Goal: Task Accomplishment & Management: Manage account settings

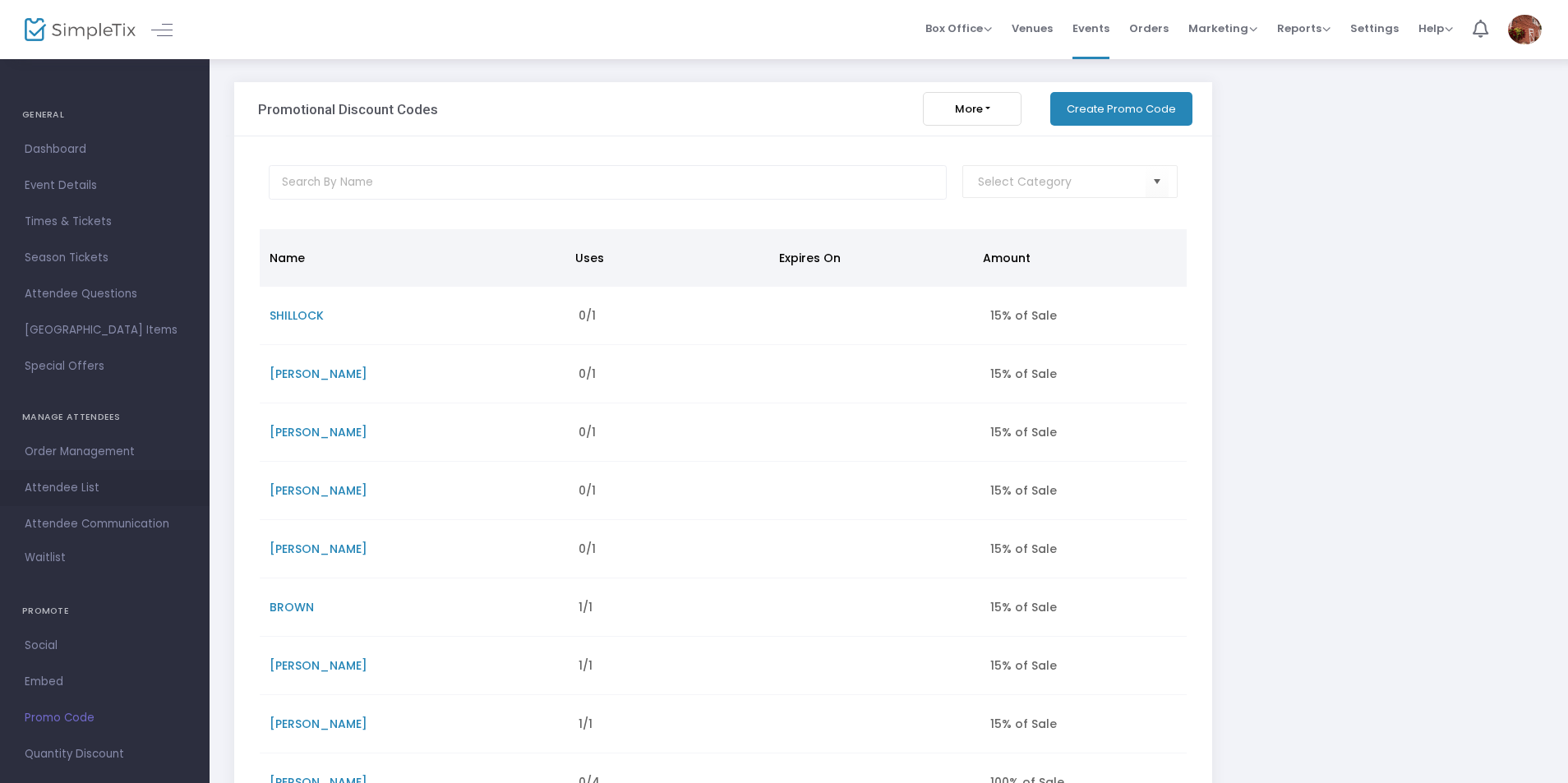
click at [70, 479] on span "Attendee List" at bounding box center [105, 488] width 160 height 21
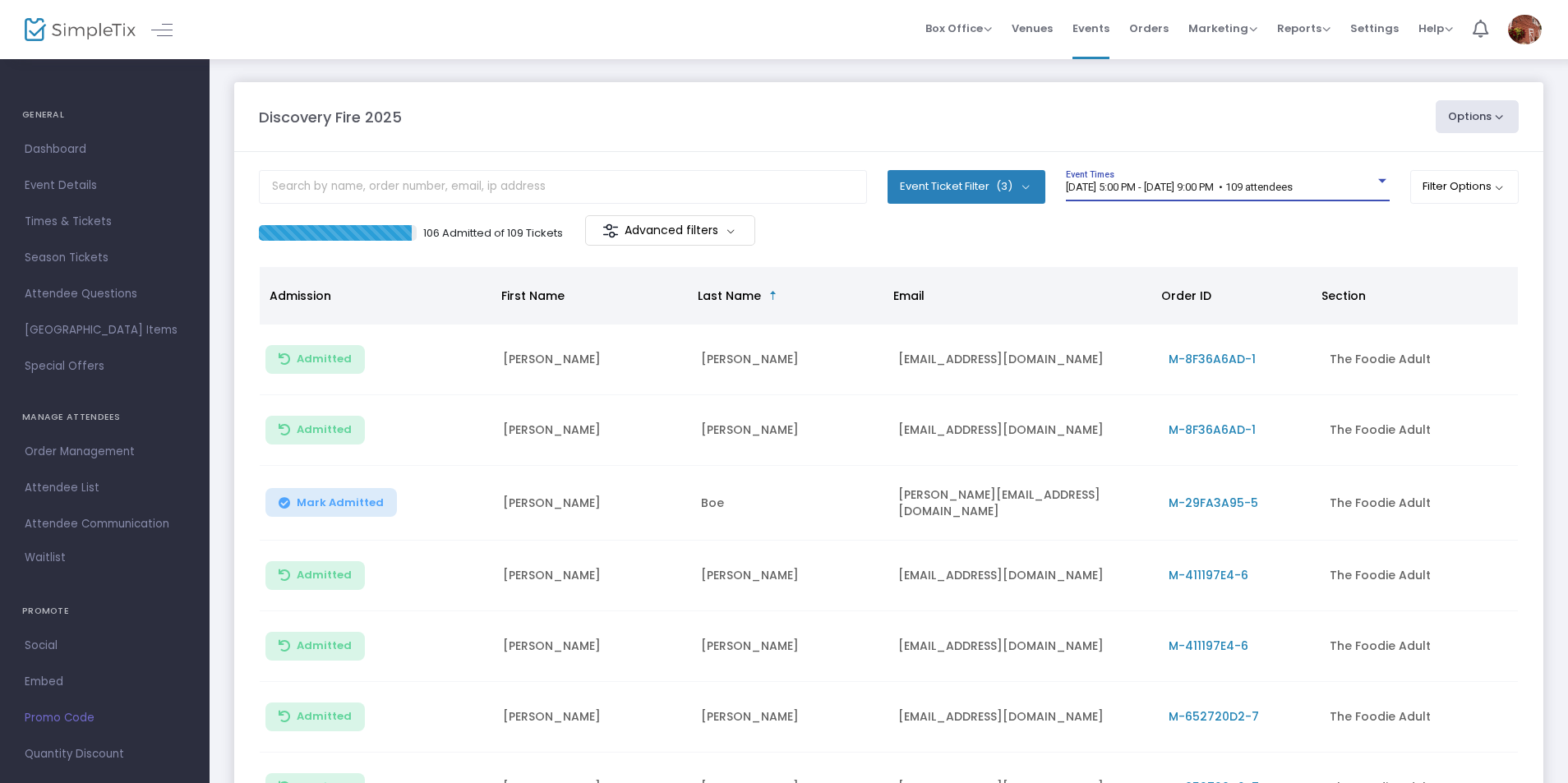
click at [1184, 185] on span "[DATE] 5:00 PM - [DATE] 9:00 PM • 109 attendees" at bounding box center [1179, 187] width 226 height 13
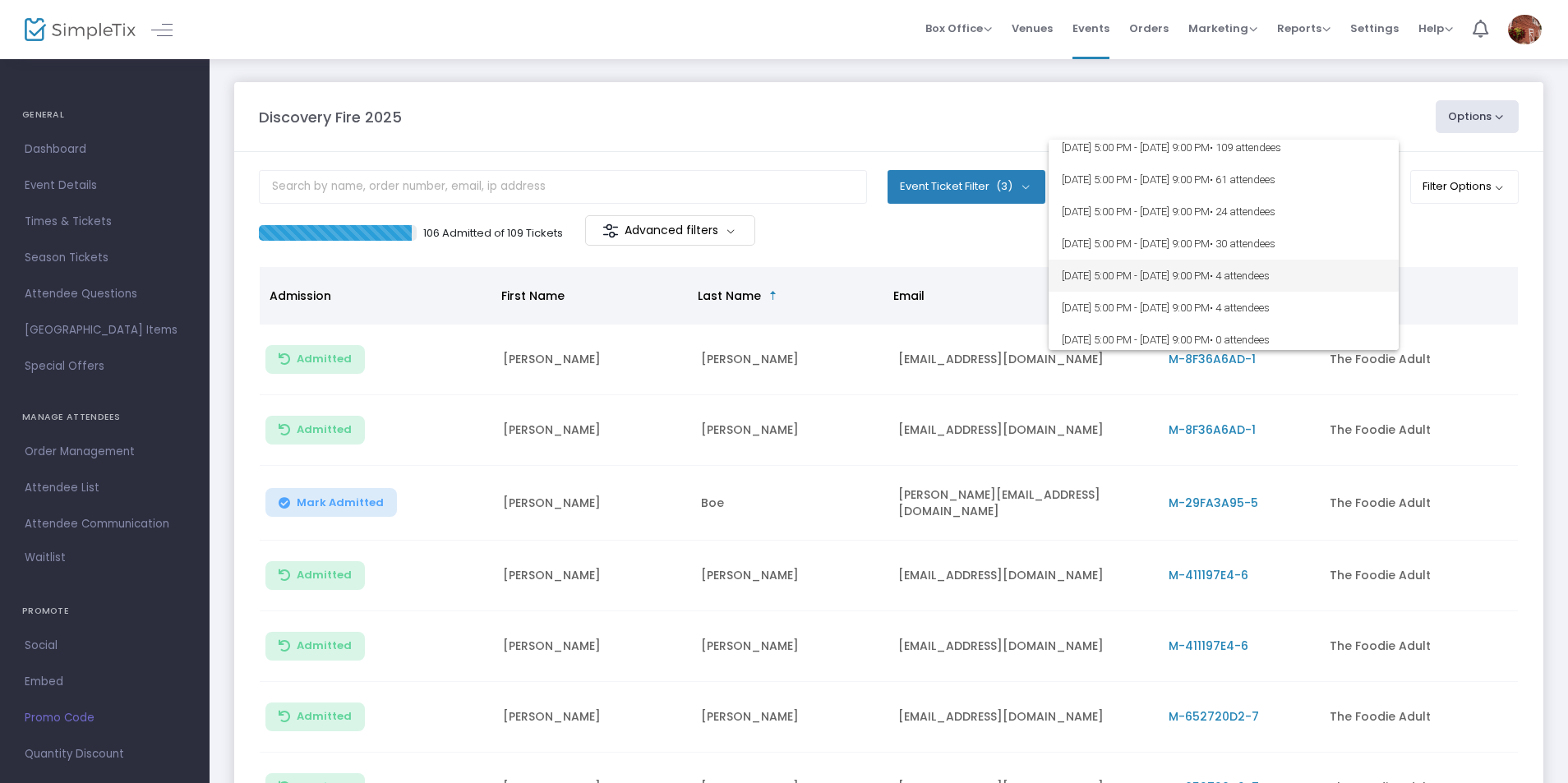
scroll to position [334, 0]
click at [831, 126] on div at bounding box center [784, 391] width 1568 height 783
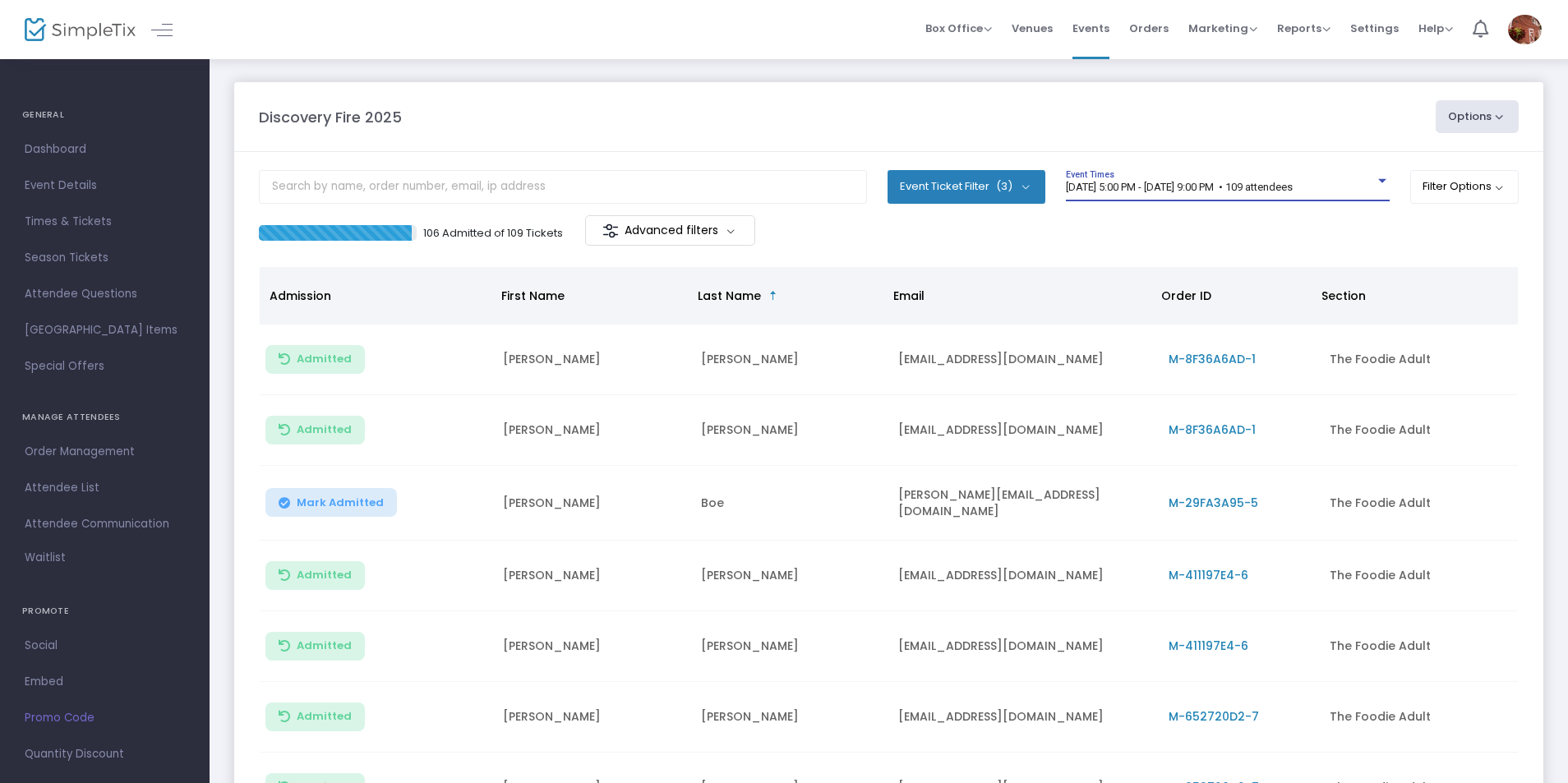
click at [1224, 193] on span "[DATE] 5:00 PM - [DATE] 9:00 PM • 109 attendees" at bounding box center [1179, 187] width 226 height 13
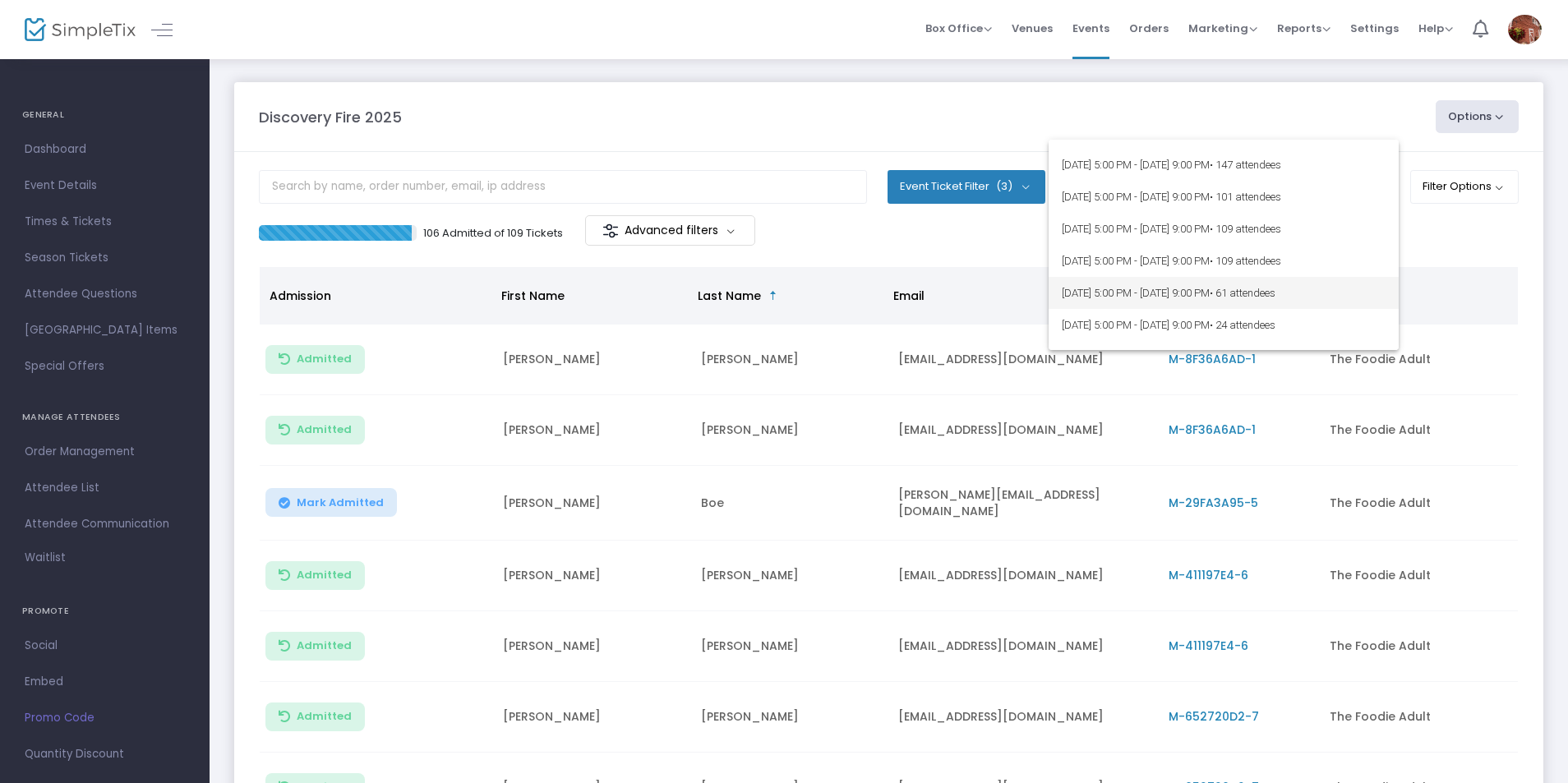
scroll to position [247, 0]
click at [1092, 227] on span "[DATE] 5:00 PM - [DATE] 9:00 PM • 109 attendees" at bounding box center [1223, 229] width 324 height 32
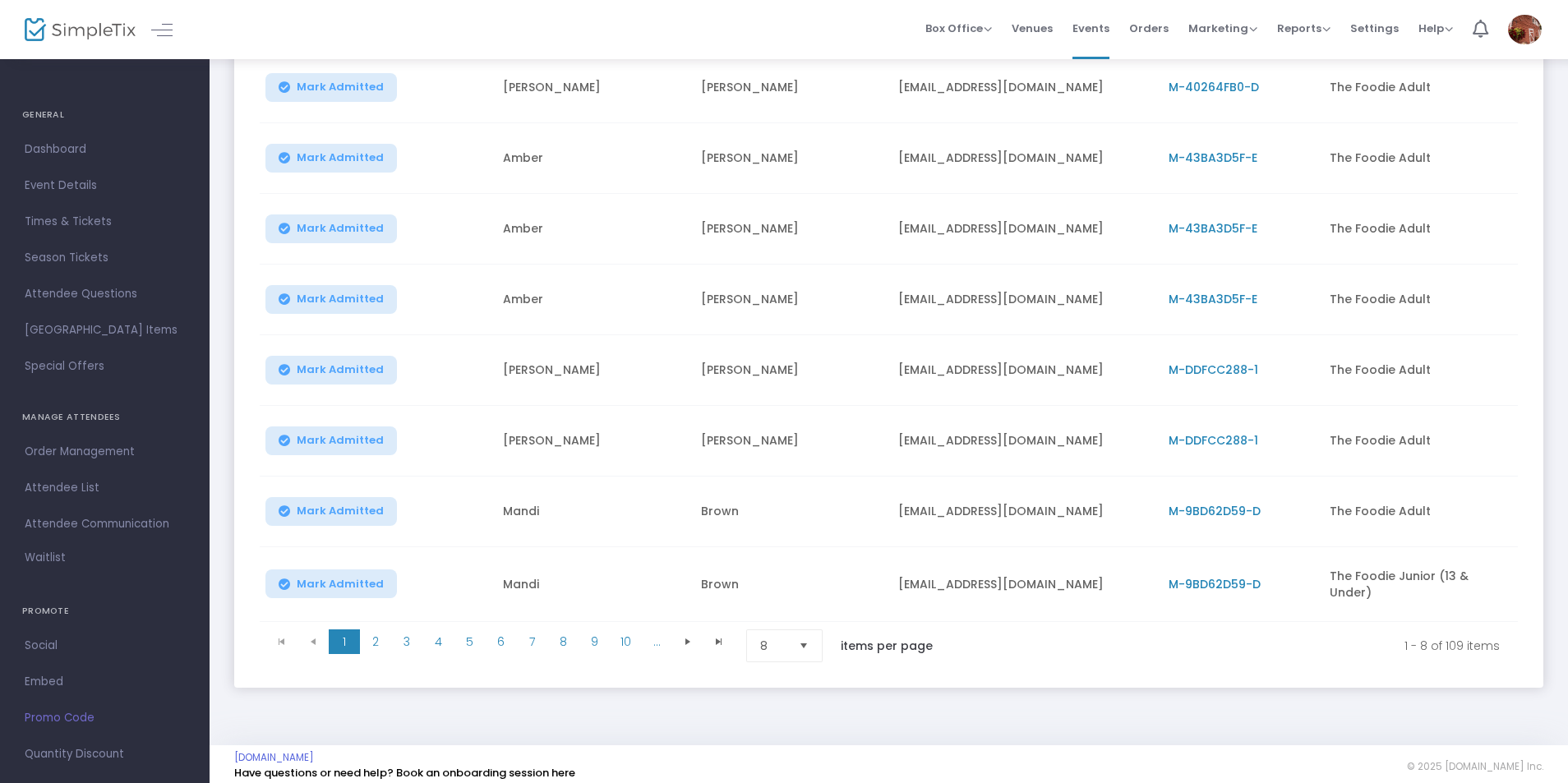
scroll to position [285, 0]
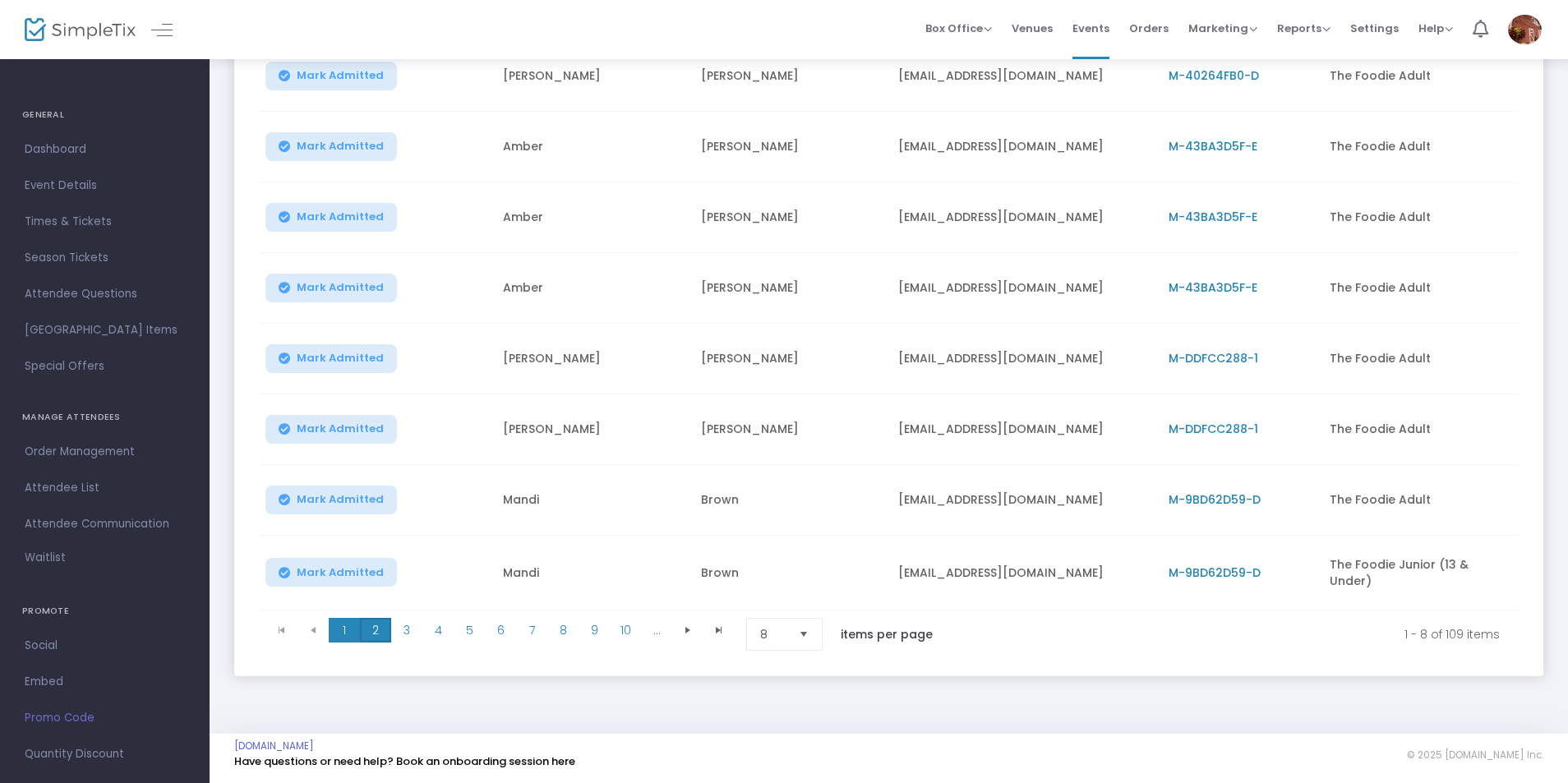
click at [372, 626] on span "2" at bounding box center [376, 631] width 31 height 25
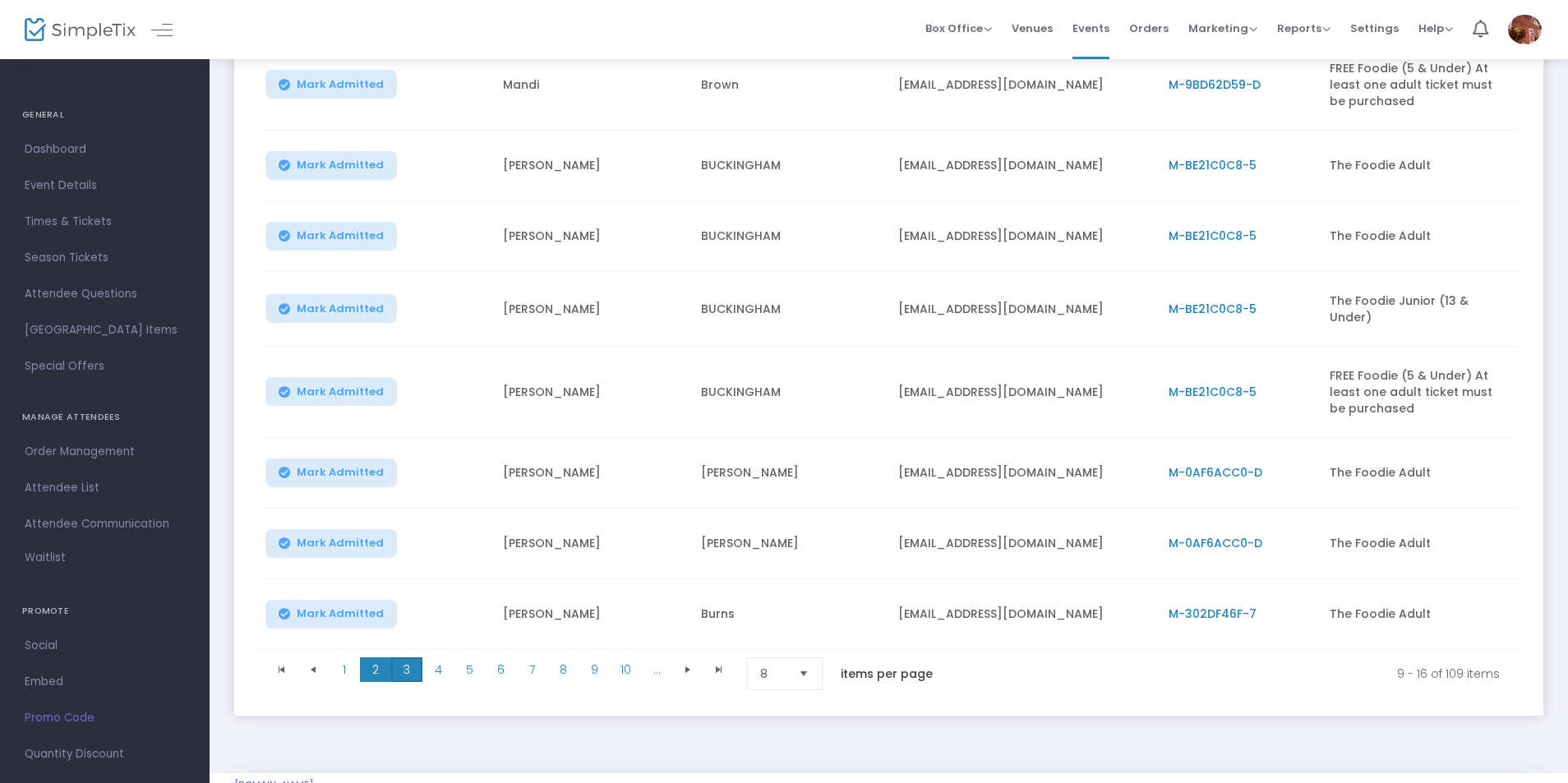
click at [405, 665] on span "3" at bounding box center [406, 670] width 31 height 25
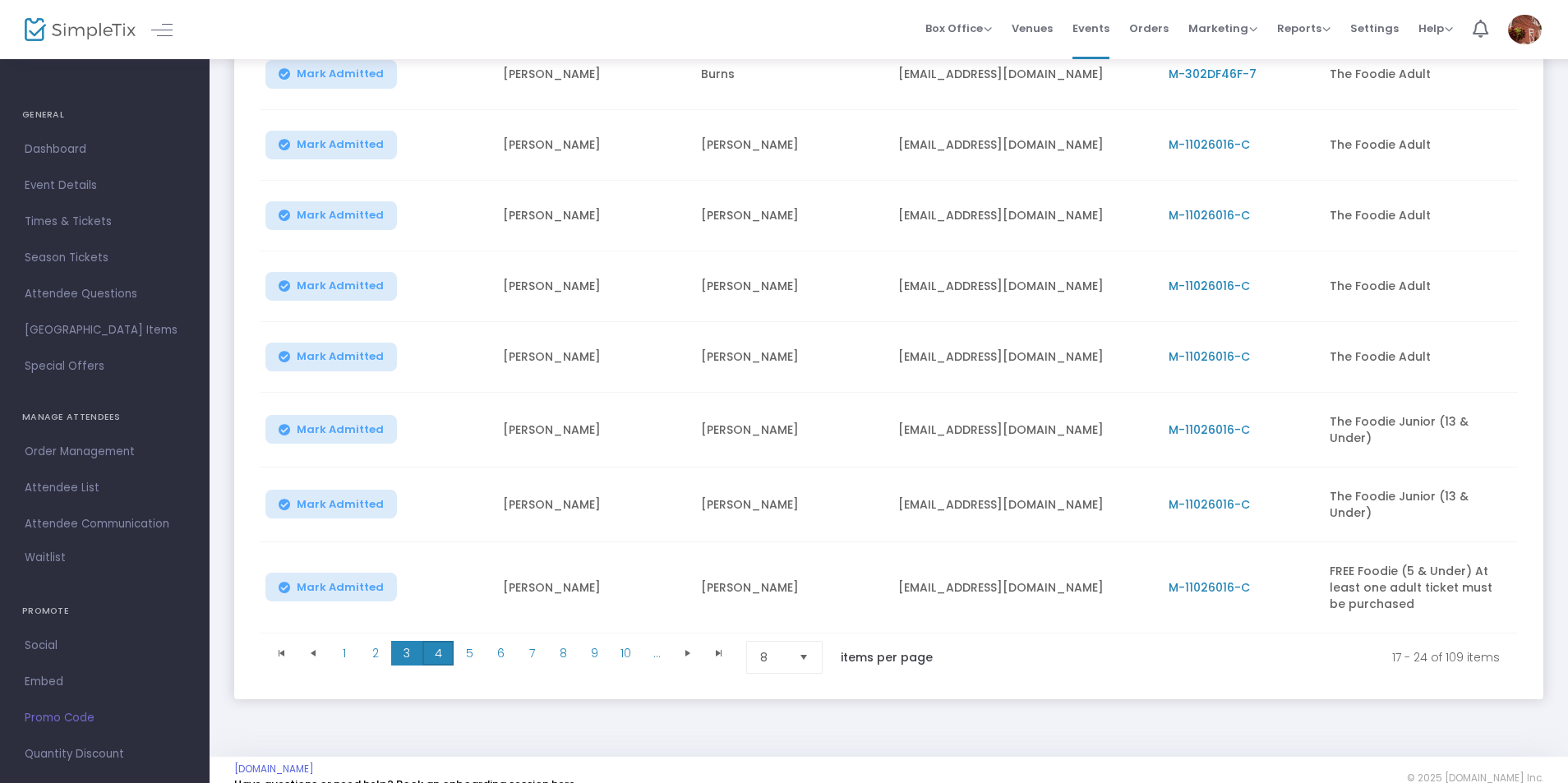
click at [439, 645] on span "4" at bounding box center [438, 653] width 31 height 25
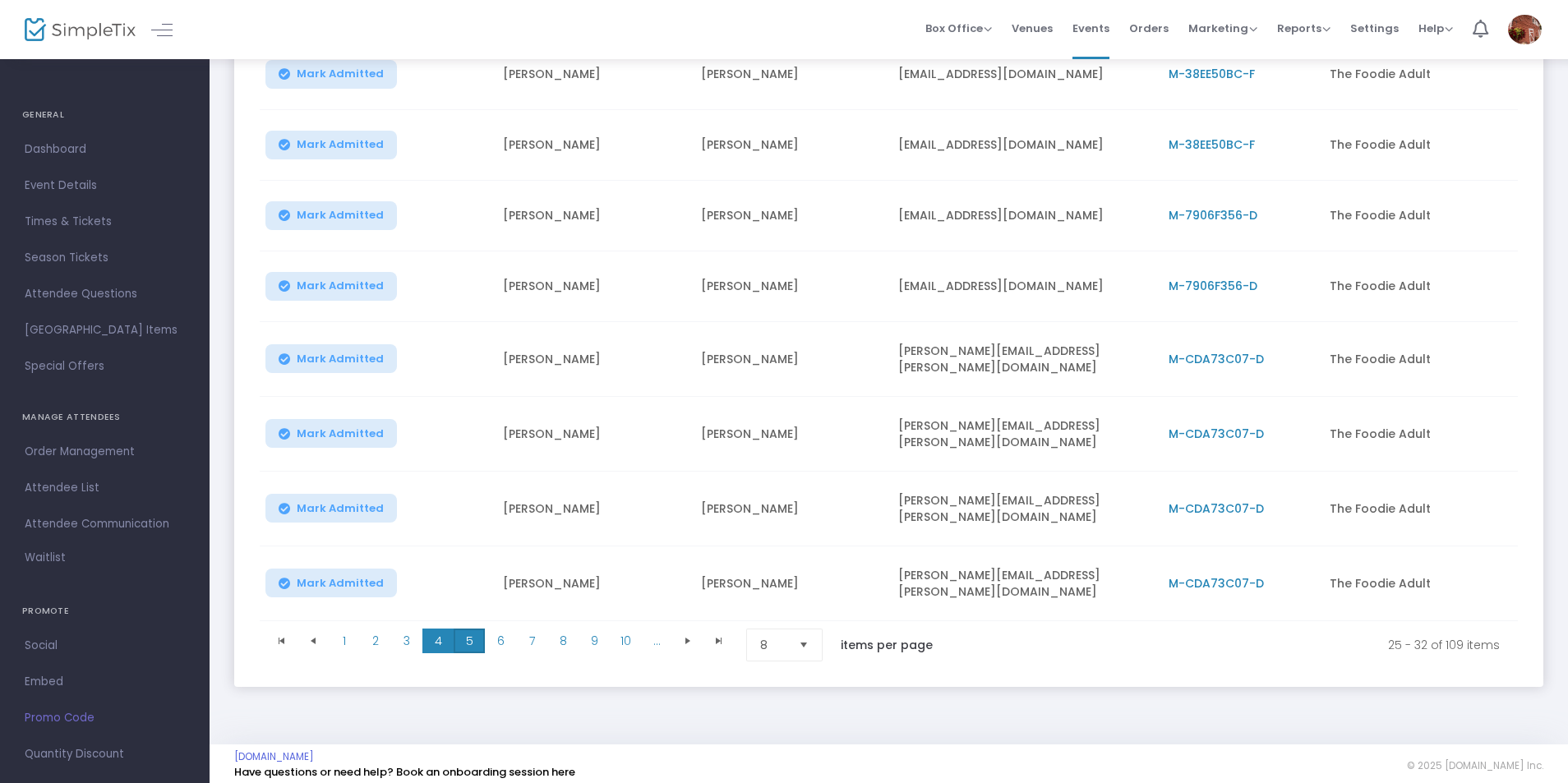
click at [469, 629] on span "5" at bounding box center [469, 641] width 31 height 25
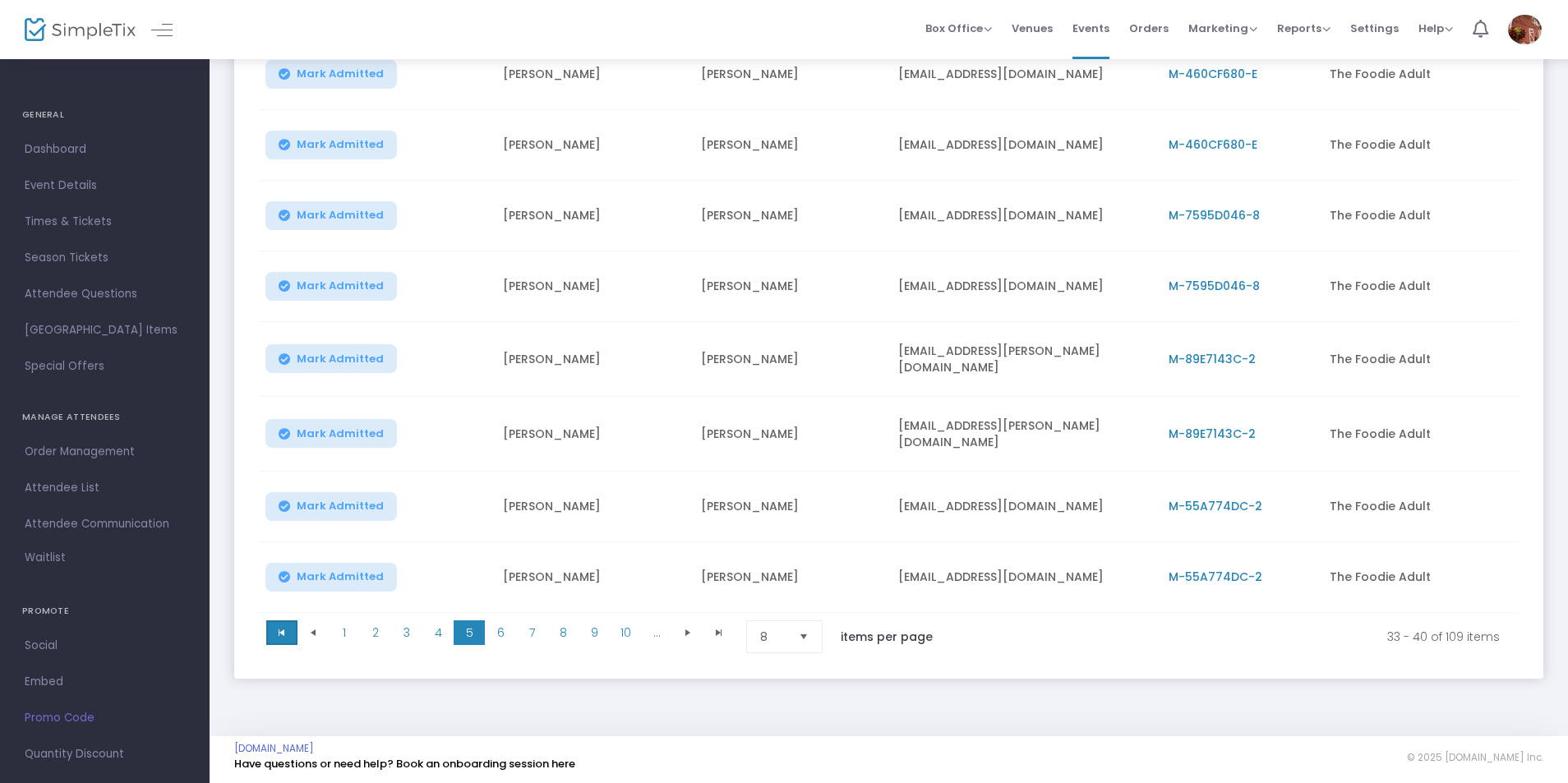
click at [281, 626] on span "Go to the first page" at bounding box center [282, 633] width 13 height 13
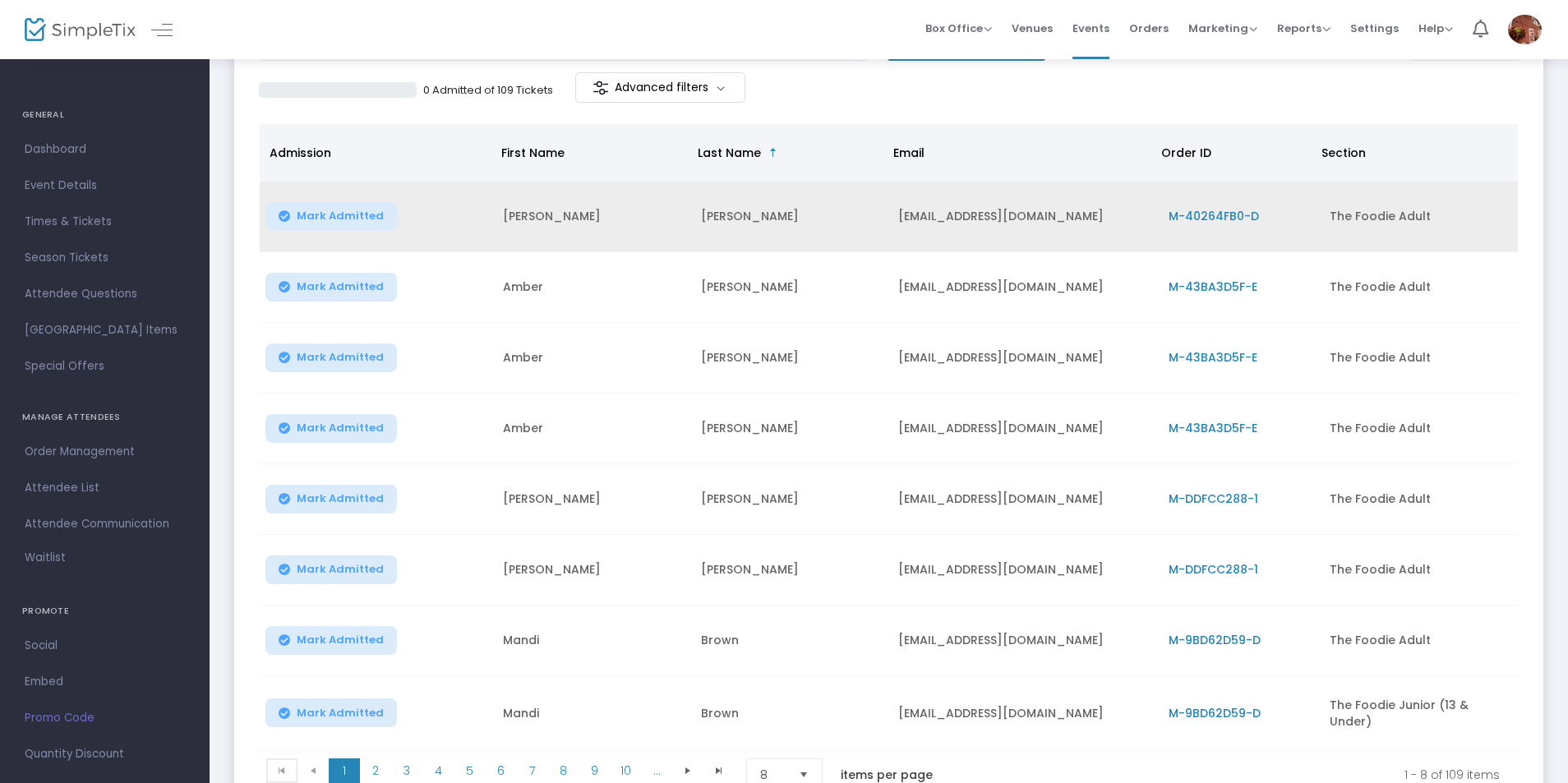
scroll to position [0, 0]
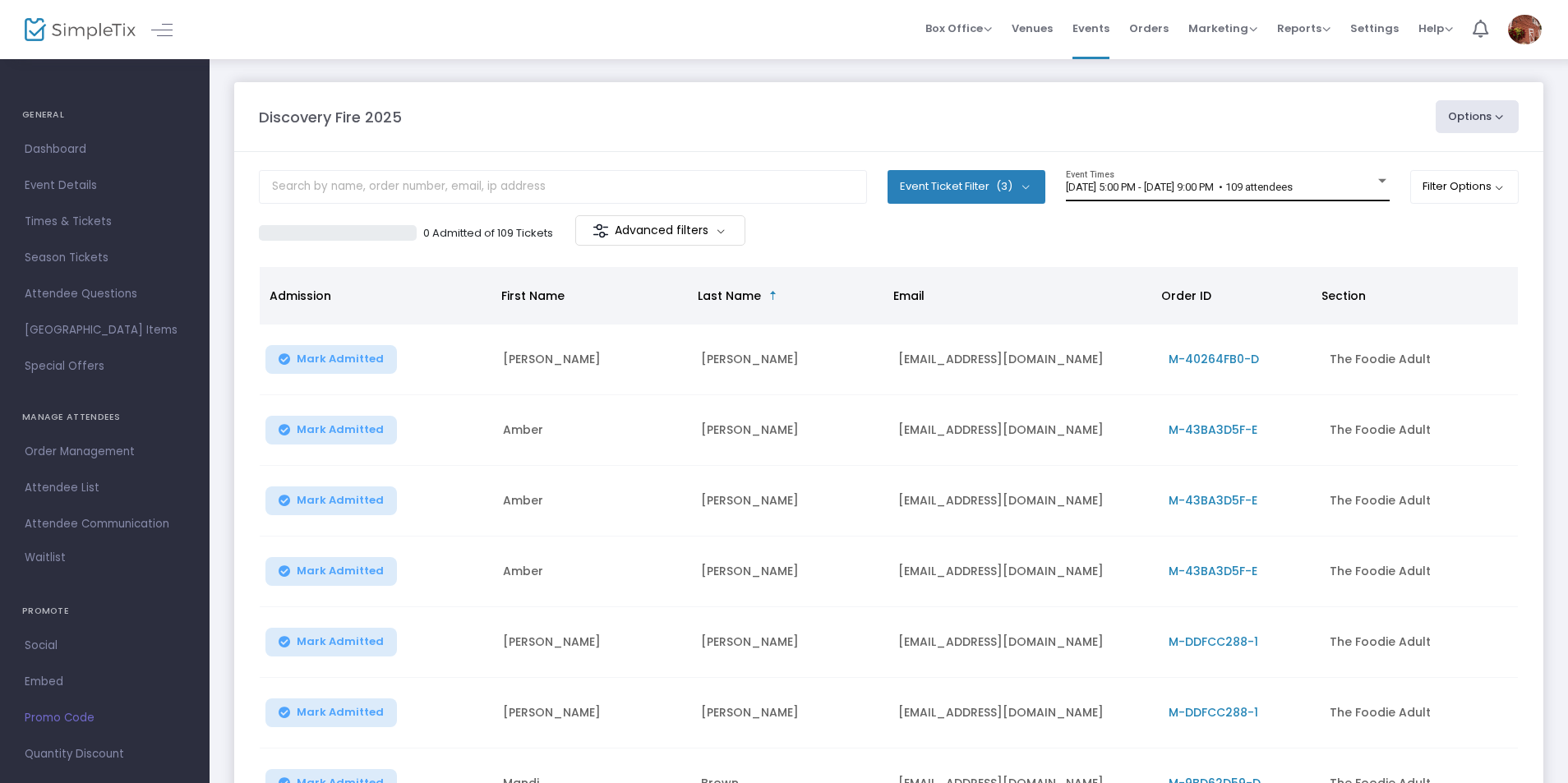
click at [1198, 180] on div "[DATE] 5:00 PM - [DATE] 9:00 PM • 109 attendees Event Times" at bounding box center [1228, 186] width 324 height 31
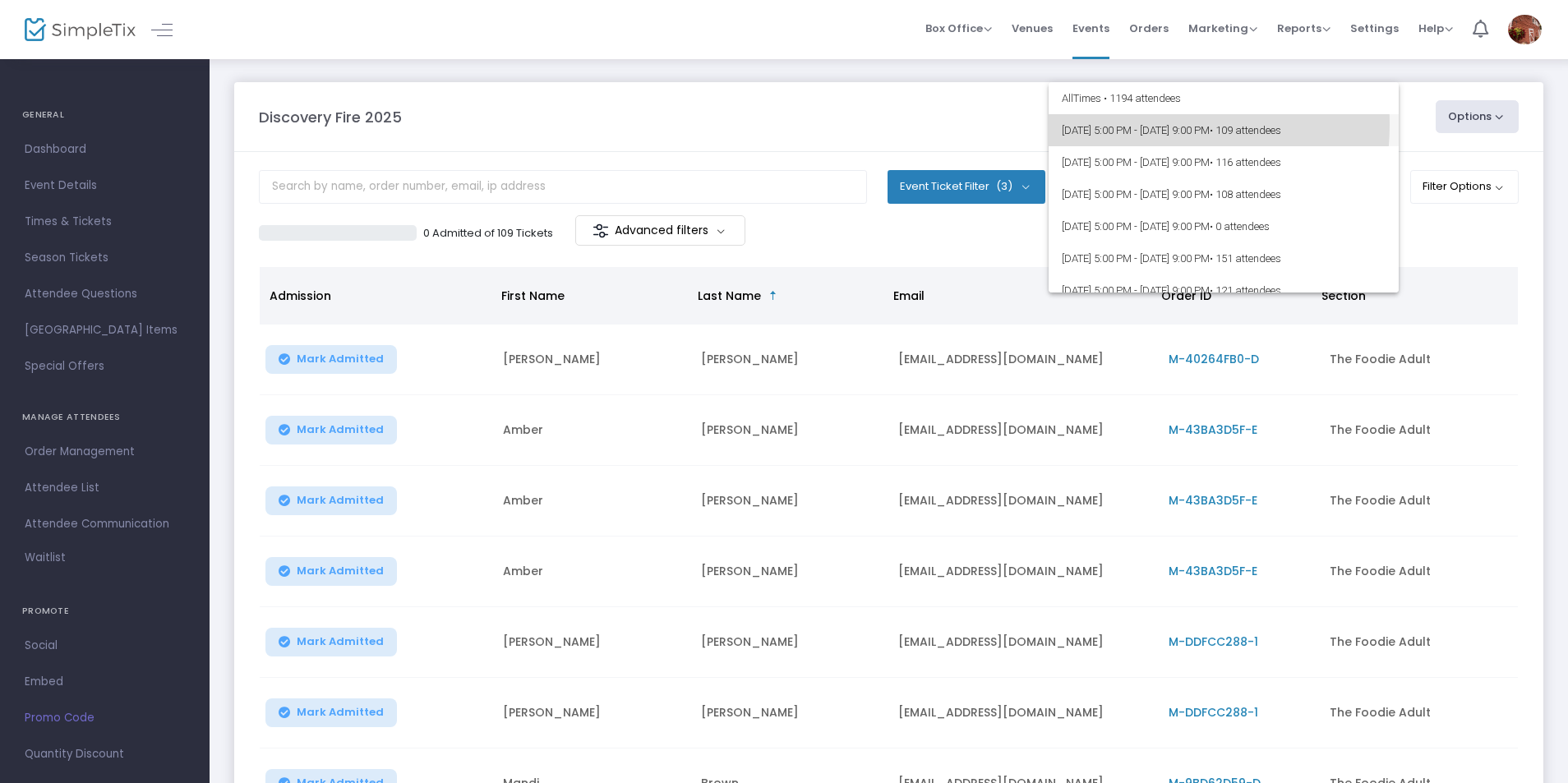
click at [1125, 124] on span "[DATE] 5:00 PM - [DATE] 9:00 PM • 109 attendees" at bounding box center [1223, 130] width 324 height 32
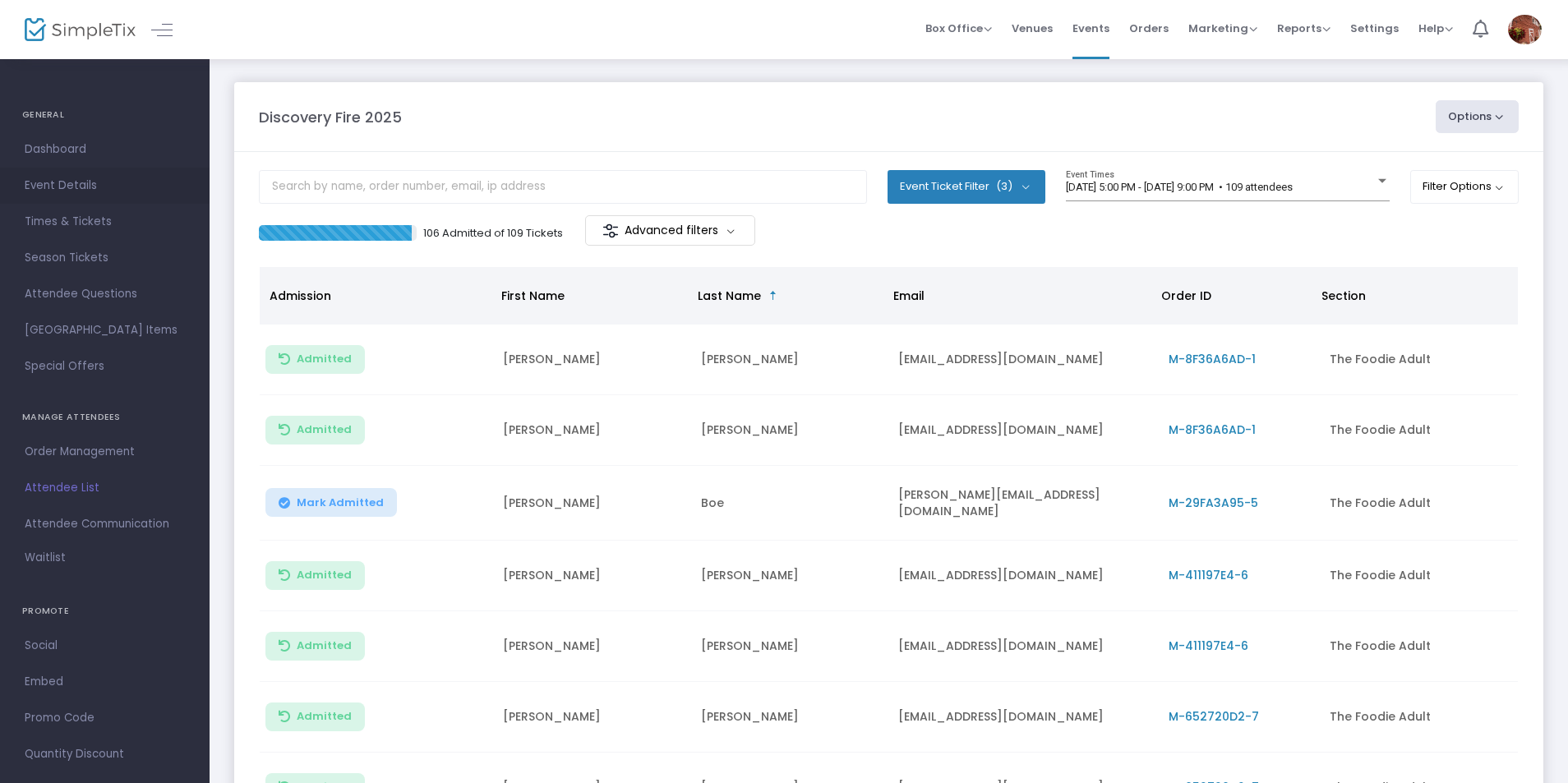
click at [83, 186] on span "Event Details" at bounding box center [105, 186] width 160 height 21
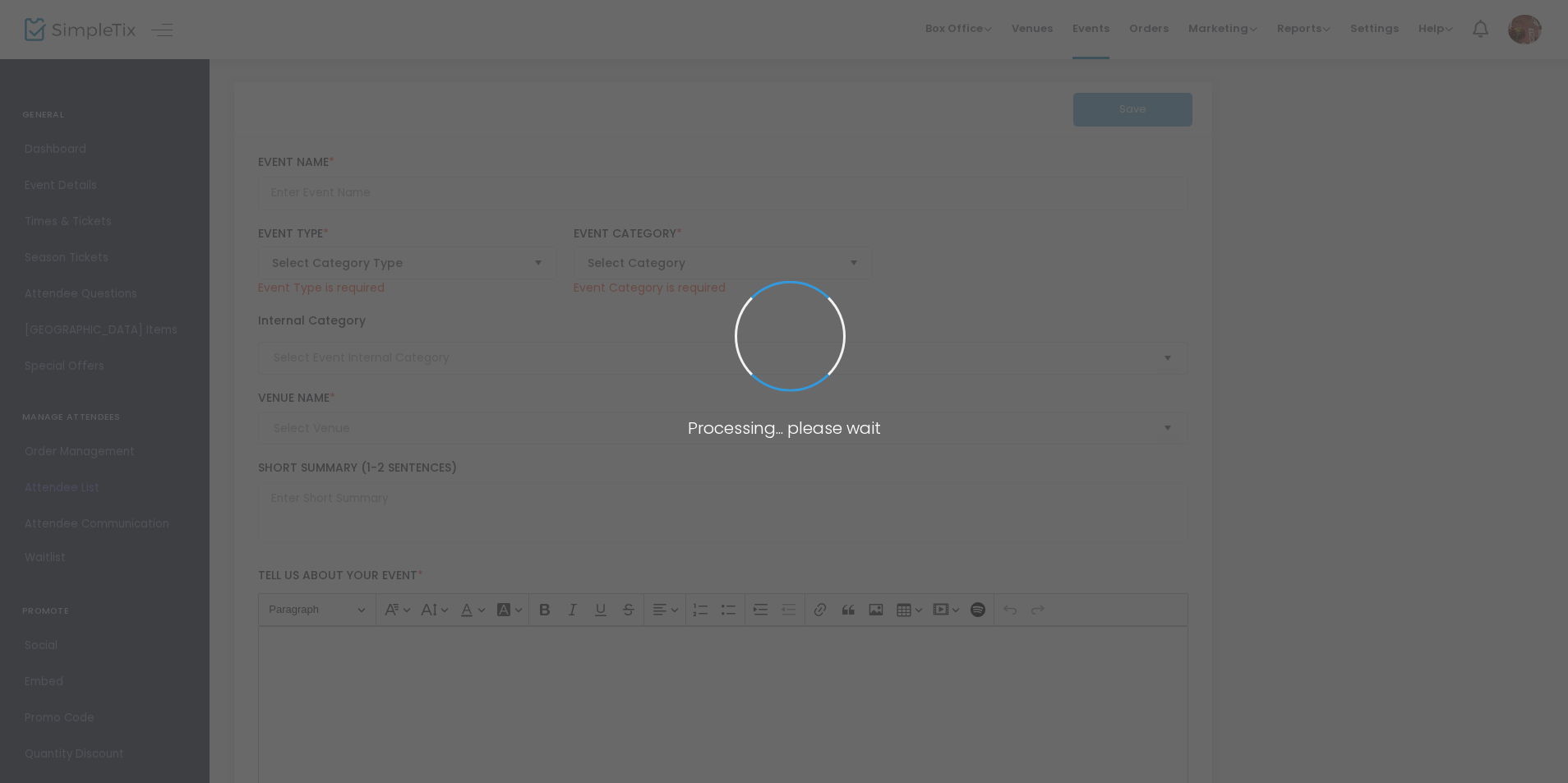
type input "Discovery Fire 2025"
type textarea "Welcome to Discovery Fire! Join us for a culinary adventure like no other at [G…"
checkbox input "true"
type input "6.000 %"
type input "Buy Tickets"
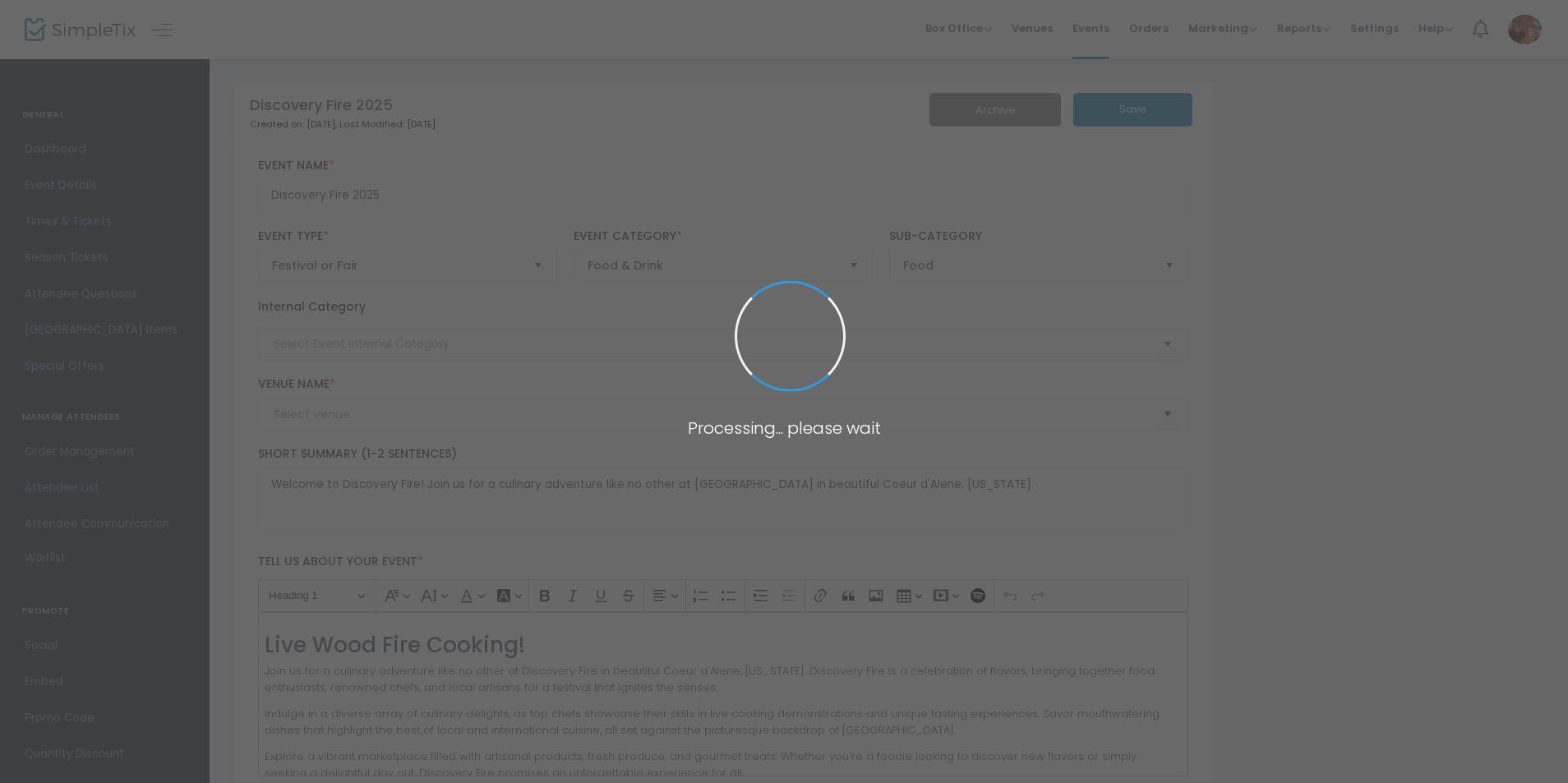
type input "Settlers Creek"
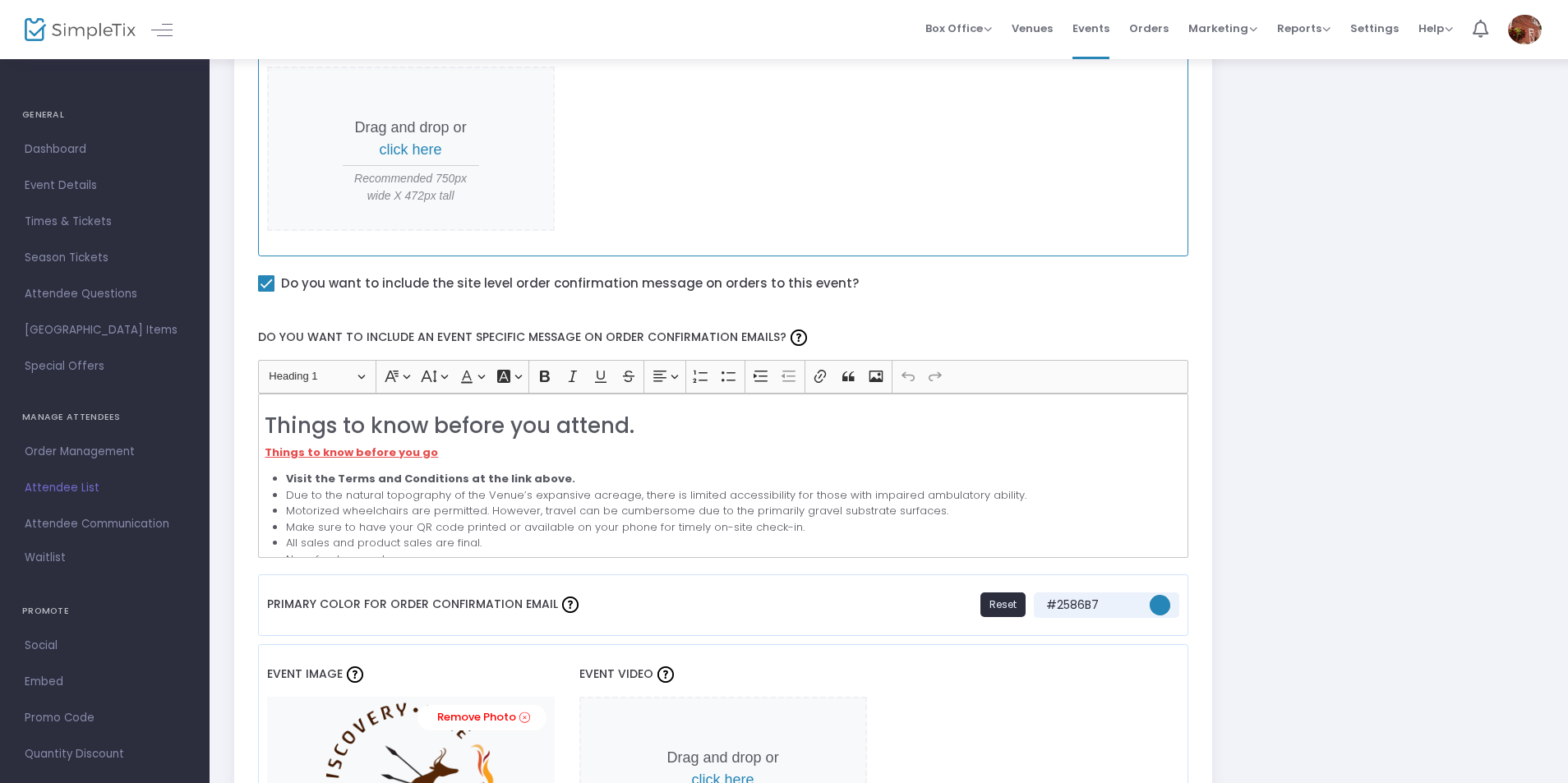
scroll to position [822, 0]
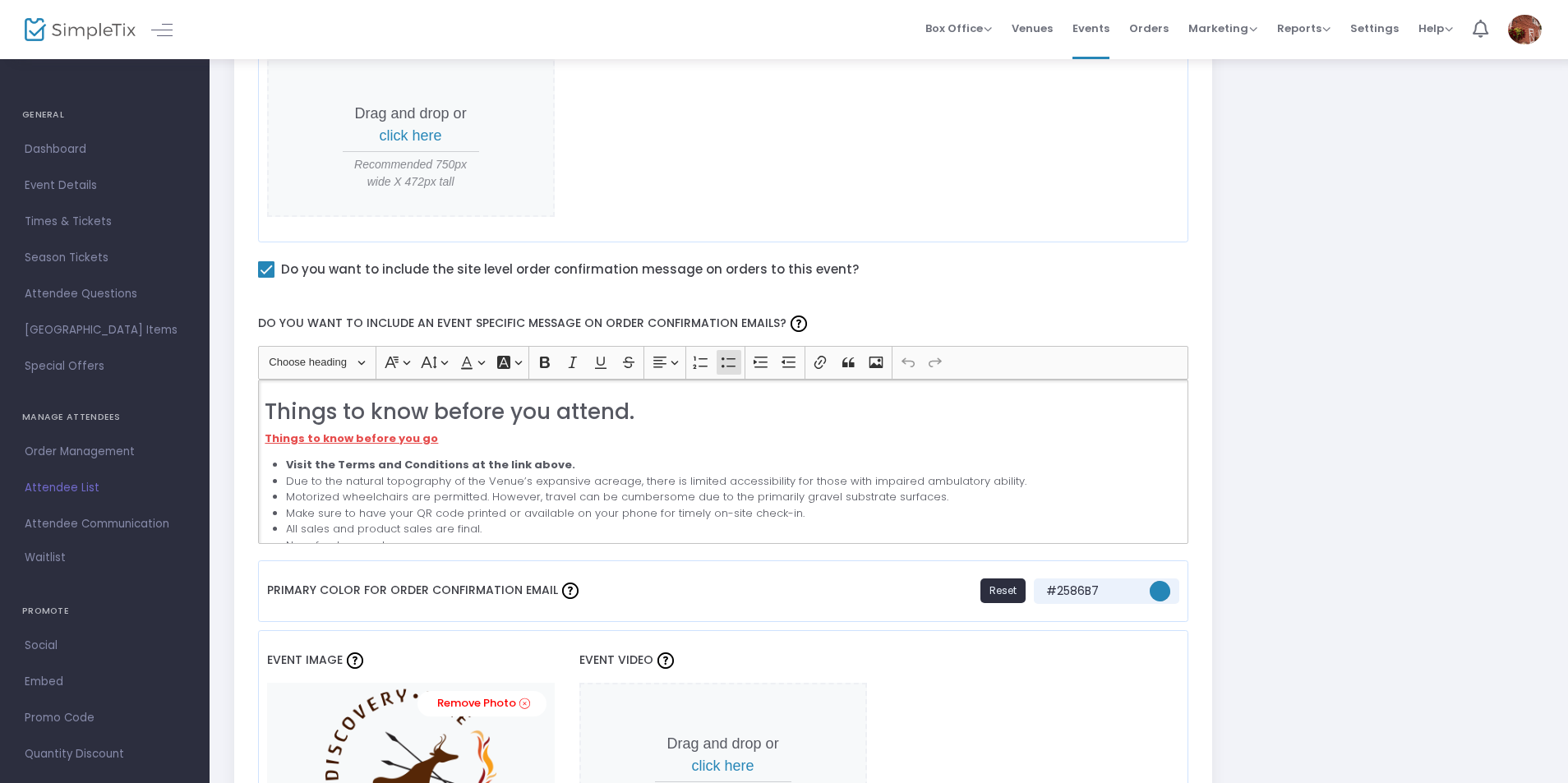
click at [511, 497] on li "Motorized wheelchairs are permitted. However, travel can be cumbersome due to t…" at bounding box center [733, 497] width 895 height 16
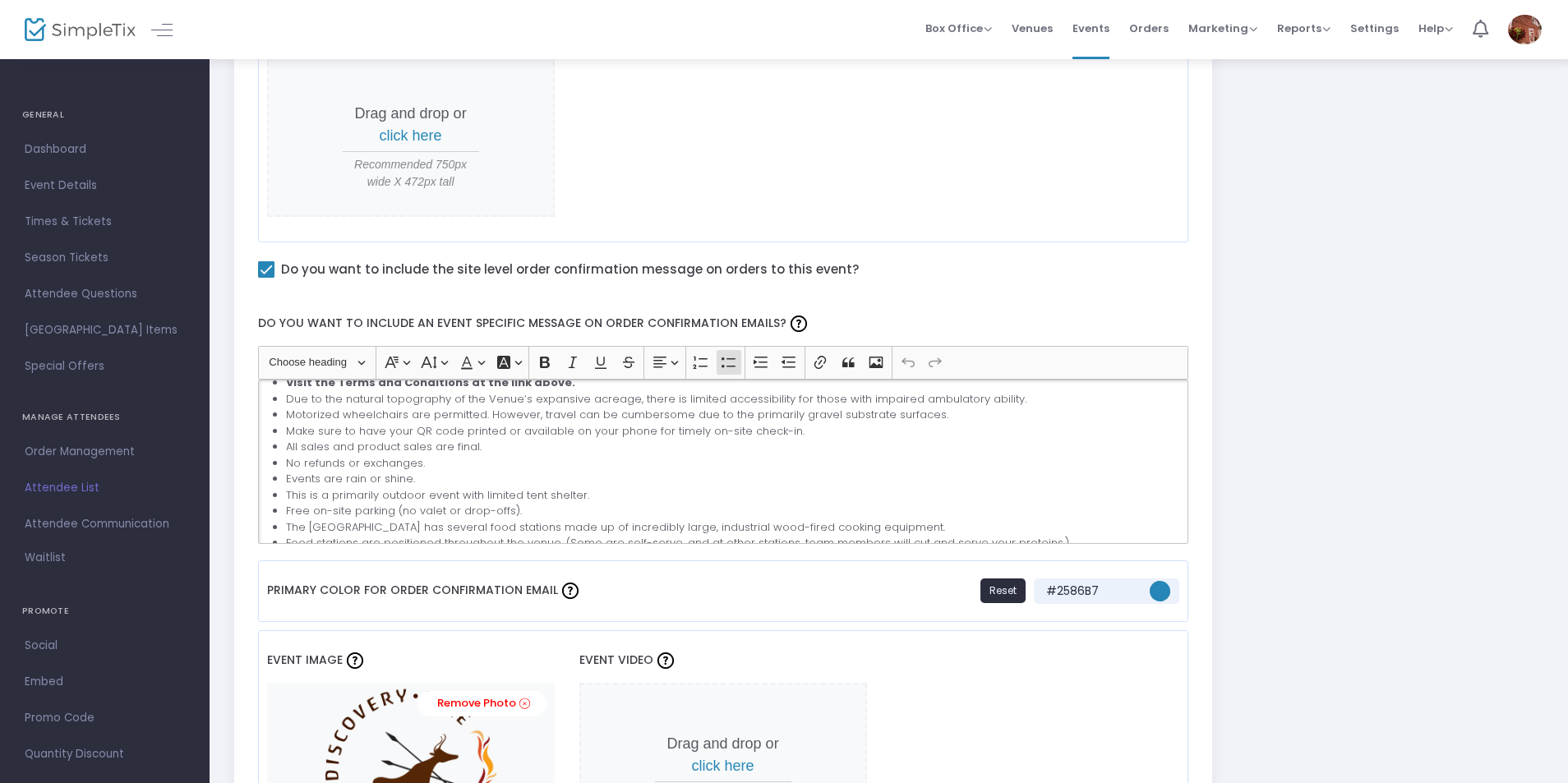
scroll to position [165, 0]
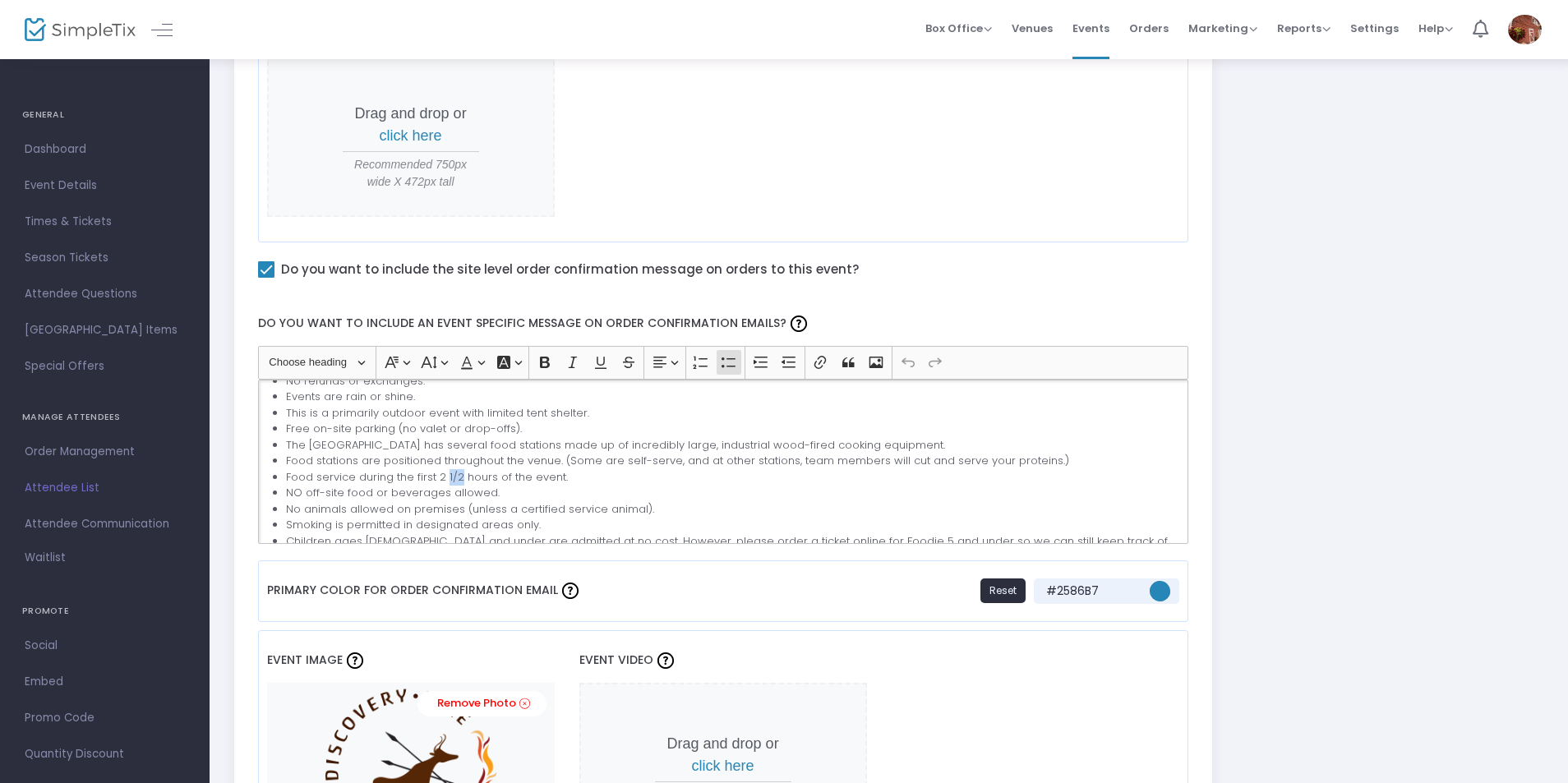
drag, startPoint x: 445, startPoint y: 472, endPoint x: 458, endPoint y: 477, distance: 13.9
click at [458, 477] on li "Food service during the first 2 1/2 hours of the event." at bounding box center [733, 477] width 895 height 16
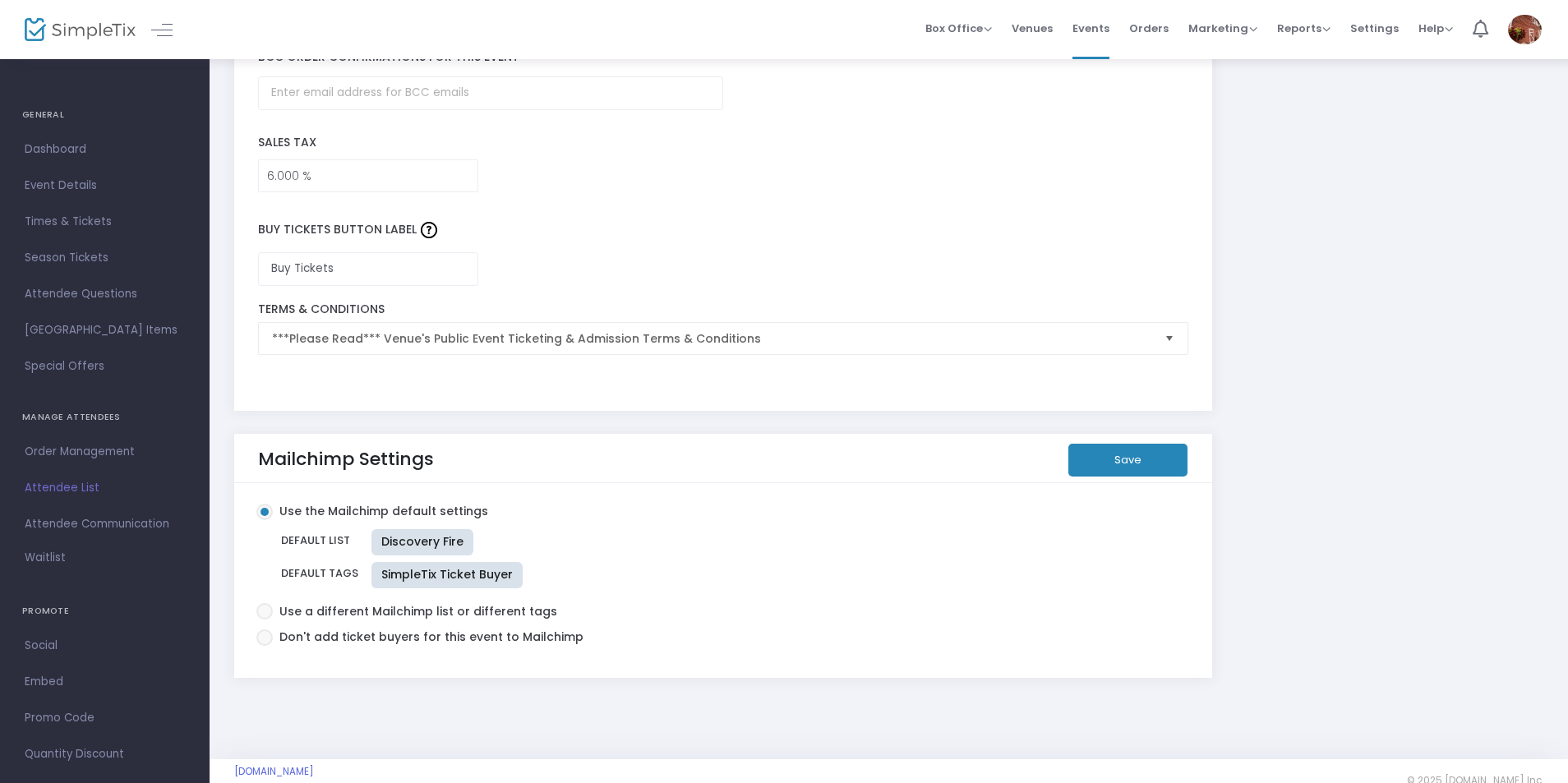
scroll to position [2629, 0]
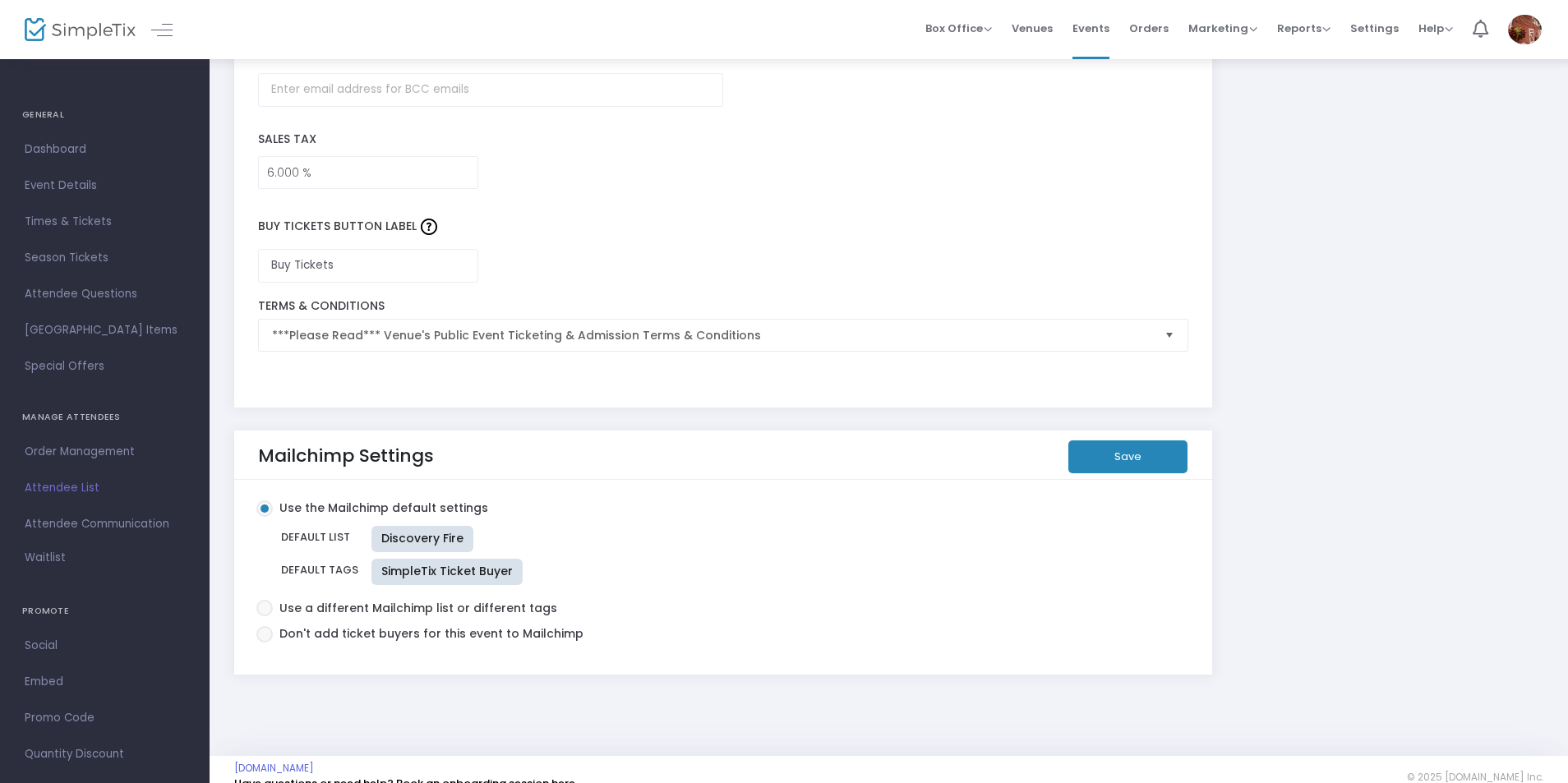
click at [1120, 461] on button "Save" at bounding box center [1128, 457] width 119 height 33
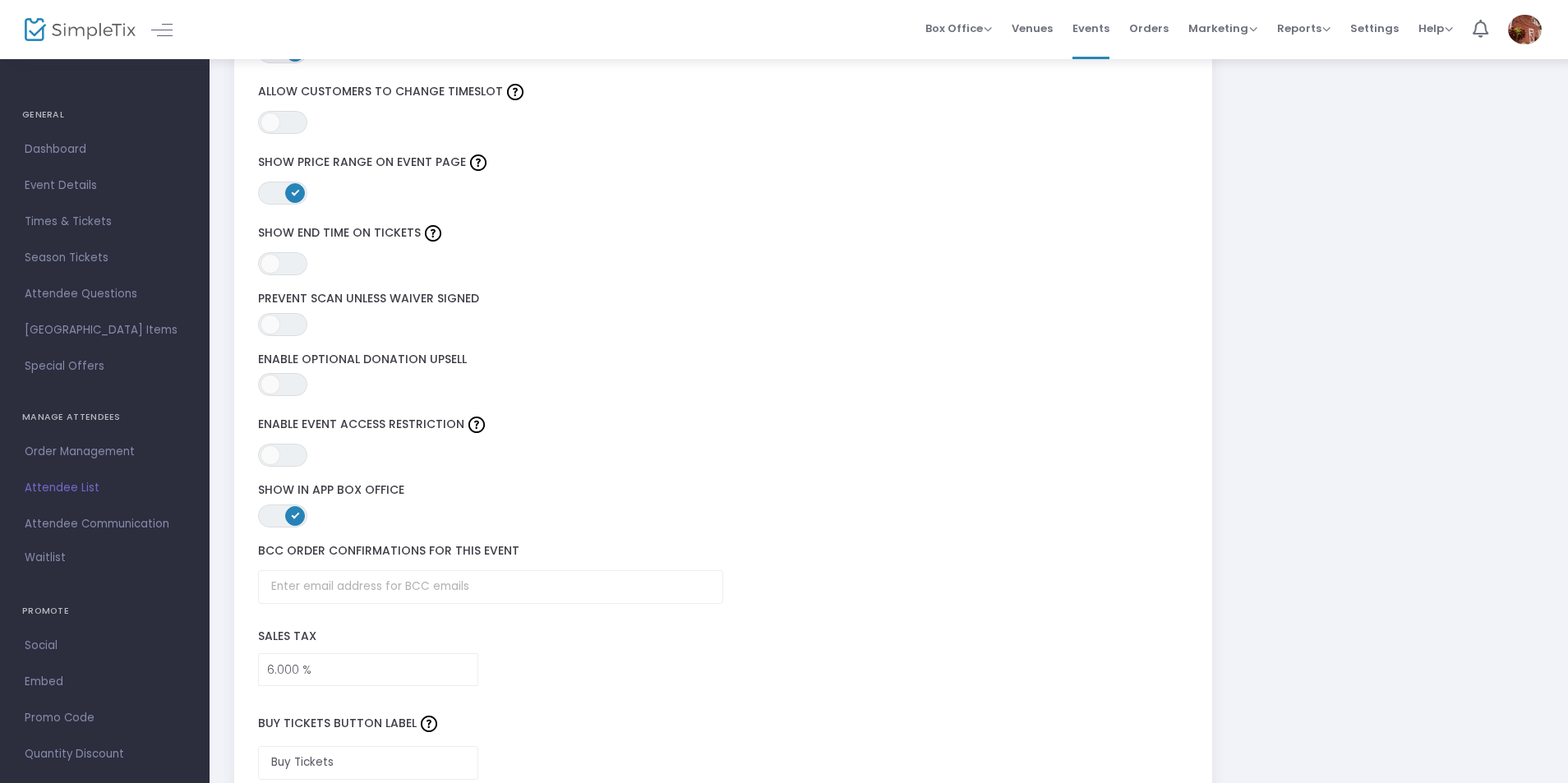
scroll to position [2018, 0]
